Goal: Task Accomplishment & Management: Manage account settings

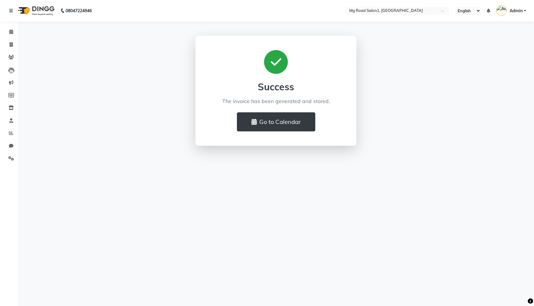
select select "en"
click at [10, 157] on icon at bounding box center [11, 158] width 6 height 4
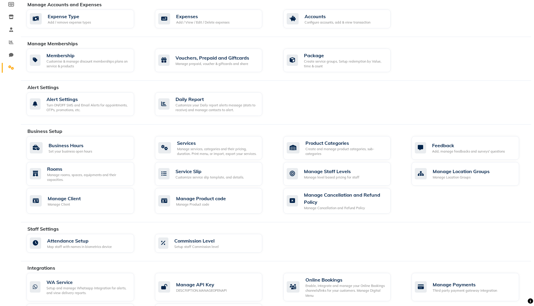
scroll to position [91, 0]
click at [201, 293] on div "DESCRIPTION.MANAGEOPENAPI" at bounding box center [201, 290] width 51 height 5
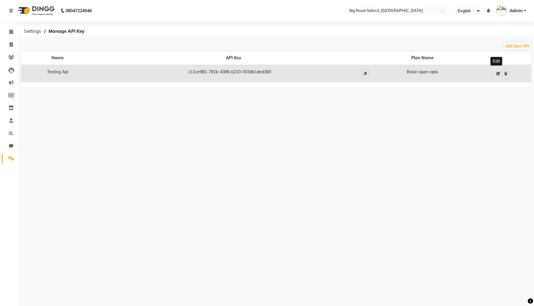
click at [498, 75] on icon at bounding box center [499, 74] width 4 height 4
select select "1: basic-open-apis"
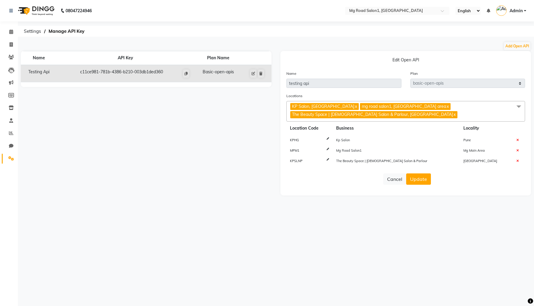
click at [297, 153] on span "MPM1" at bounding box center [295, 151] width 10 height 4
copy span "MPM1"
click at [184, 78] on button at bounding box center [186, 73] width 6 height 8
click at [183, 78] on button at bounding box center [186, 73] width 6 height 8
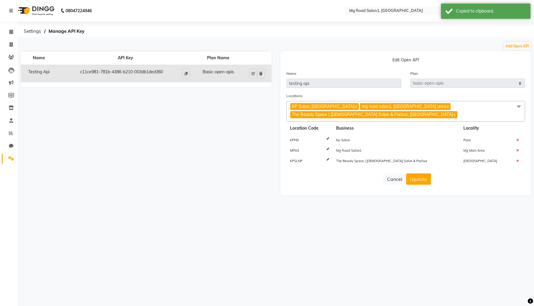
click at [181, 161] on div "Name API Key Plan Name Testing Api c11ce981-781b-4386-b210-003db1ded360 Basic-o…" at bounding box center [146, 123] width 260 height 145
click at [179, 196] on div "Name API Key Plan Name Testing Api c11ce981-781b-4386-b210-003db1ded360 Basic-o…" at bounding box center [146, 123] width 260 height 145
click at [232, 179] on div "Name API Key Plan Name Testing Api c11ce981-781b-4386-b210-003db1ded360 Basic-o…" at bounding box center [146, 123] width 260 height 145
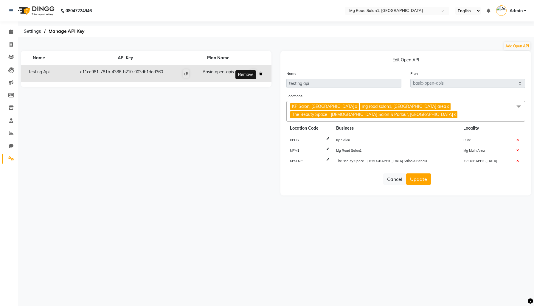
click at [261, 75] on icon at bounding box center [260, 74] width 3 height 4
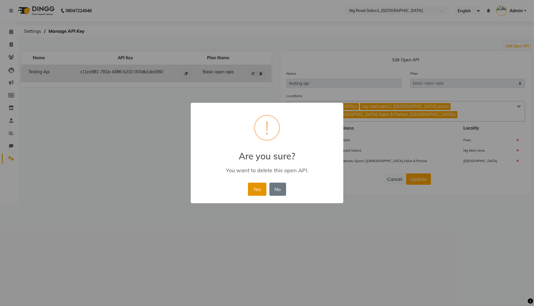
click at [256, 196] on button "Yes" at bounding box center [257, 189] width 18 height 13
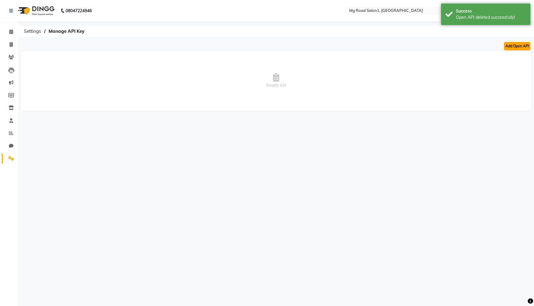
click at [521, 50] on button "Add Open API" at bounding box center [517, 46] width 27 height 8
select select "1: basic-open-apis"
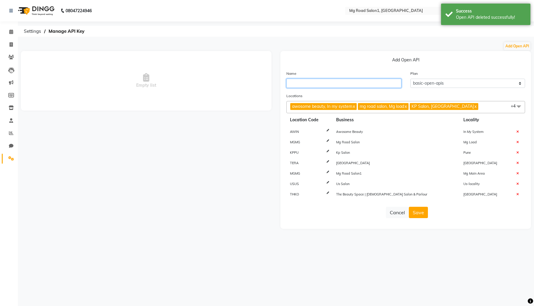
click at [366, 86] on input "text" at bounding box center [344, 83] width 115 height 9
type input "test-dev"
click at [262, 191] on div "Empty list" at bounding box center [146, 140] width 260 height 178
click at [423, 218] on button "Save" at bounding box center [418, 212] width 19 height 11
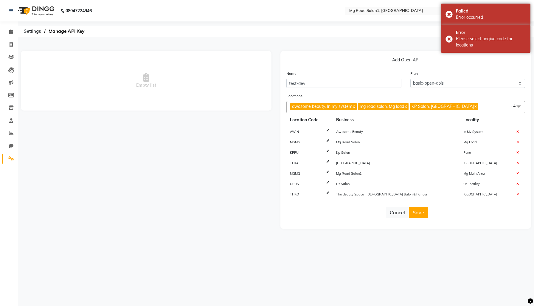
click at [329, 141] on icon at bounding box center [328, 141] width 2 height 0
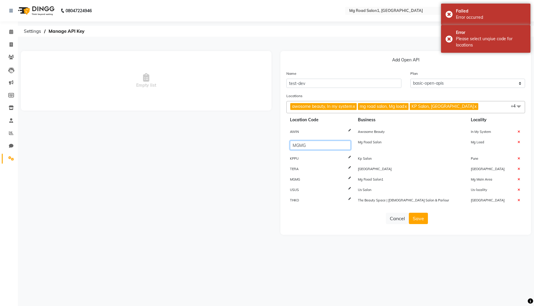
click at [321, 150] on input "MGMG" at bounding box center [320, 145] width 61 height 9
type input "MGMG"
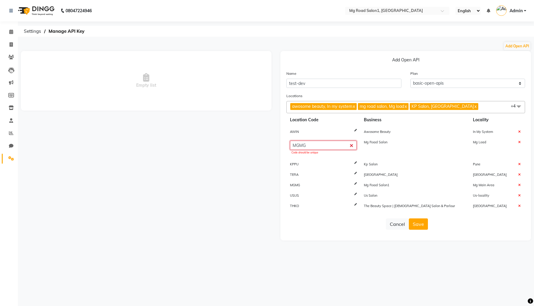
click at [357, 150] on input "MGMG" at bounding box center [323, 145] width 67 height 9
click at [361, 201] on td "USUS" at bounding box center [324, 196] width 74 height 10
click at [357, 184] on icon at bounding box center [356, 184] width 2 height 0
click at [361, 191] on td "MGMG" at bounding box center [324, 185] width 74 height 10
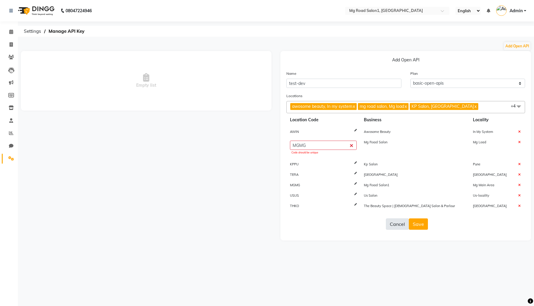
click at [394, 230] on button "Cancel" at bounding box center [397, 224] width 23 height 11
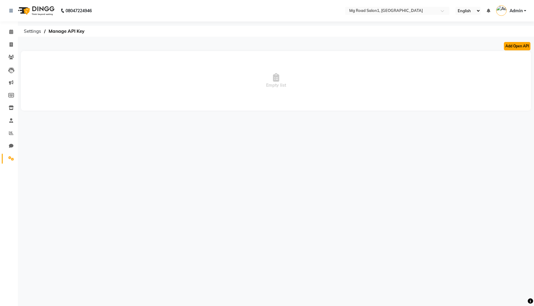
click at [517, 49] on button "Add Open API" at bounding box center [517, 46] width 27 height 8
select select "1: basic-open-apis"
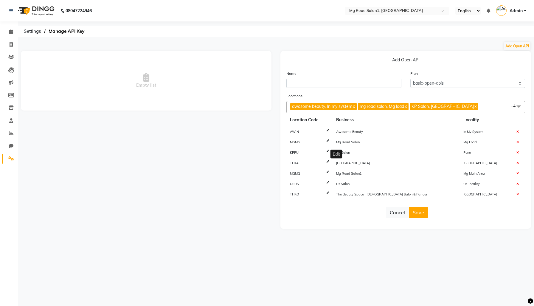
click at [329, 172] on icon at bounding box center [328, 172] width 2 height 0
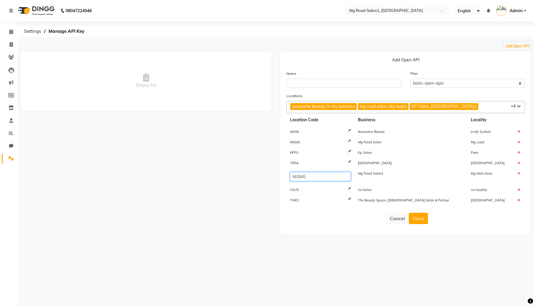
click at [320, 181] on input "MGMG" at bounding box center [320, 176] width 61 height 9
type input "MGMG1"
click at [332, 229] on form "Name Plan Select basic-open-apis Locations awosome beauty, In my system x mg ro…" at bounding box center [406, 149] width 239 height 159
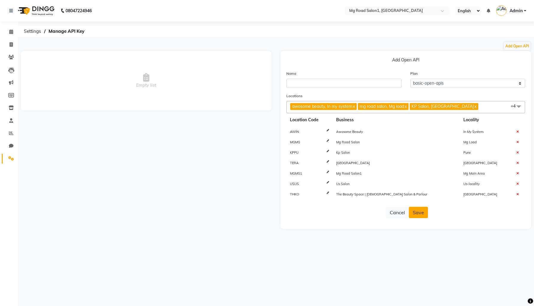
click at [425, 218] on button "Save" at bounding box center [418, 212] width 19 height 11
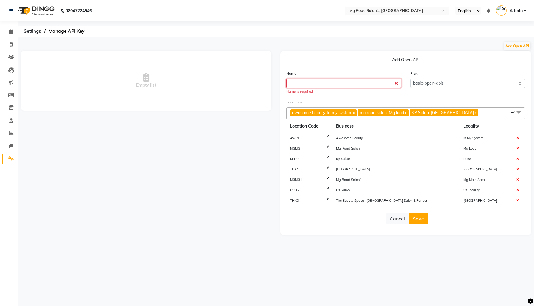
click at [297, 88] on input "text" at bounding box center [344, 83] width 115 height 9
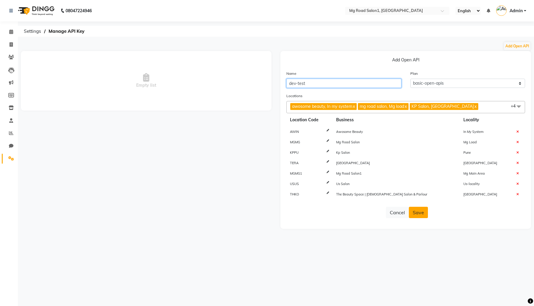
type input "dev-test"
click at [420, 218] on button "Save" at bounding box center [418, 212] width 19 height 11
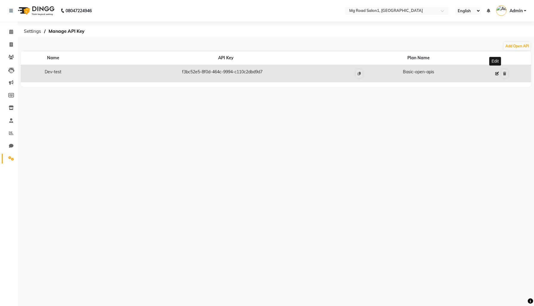
click at [496, 75] on icon at bounding box center [498, 74] width 4 height 4
select select "1: basic-open-apis"
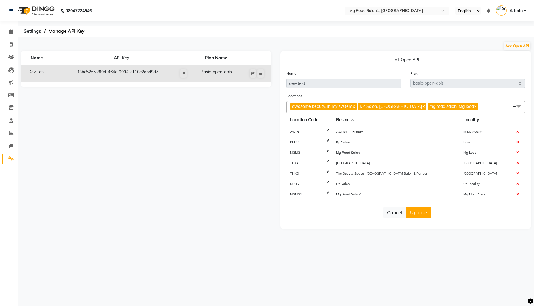
click at [296, 197] on span "MGMG1" at bounding box center [296, 194] width 12 height 4
copy span "MGMG1"
click at [231, 143] on div "Name API Key Plan Name Dev-test f3bc52e5-8f0d-464c-9994-c110c2dbd9d7 Basic-open…" at bounding box center [146, 140] width 260 height 178
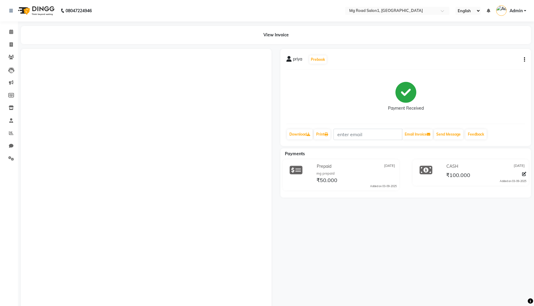
select select "en"
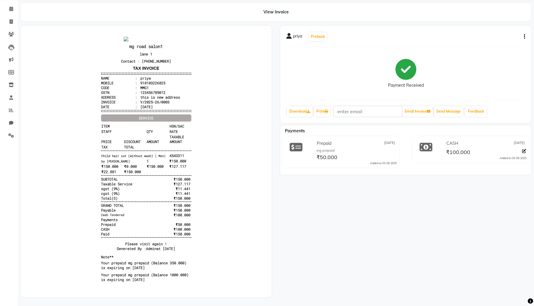
scroll to position [31, 0]
